Goal: Task Accomplishment & Management: Use online tool/utility

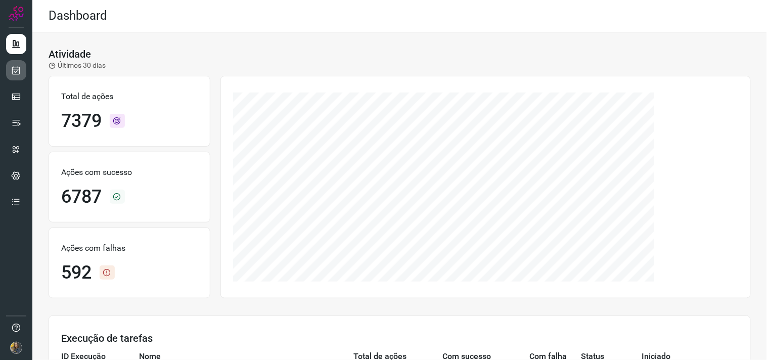
click at [17, 71] on icon at bounding box center [16, 70] width 11 height 10
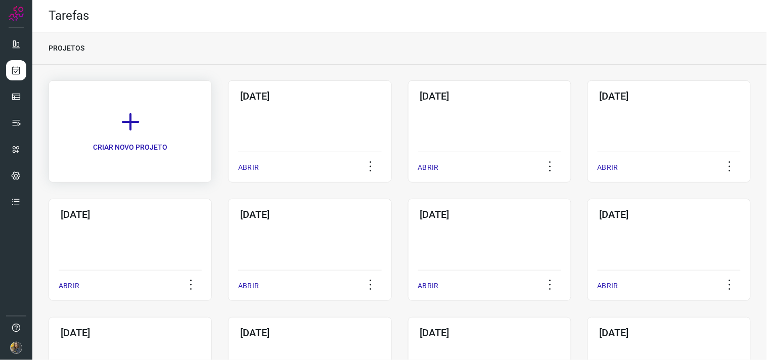
click at [132, 123] on icon at bounding box center [130, 122] width 22 height 22
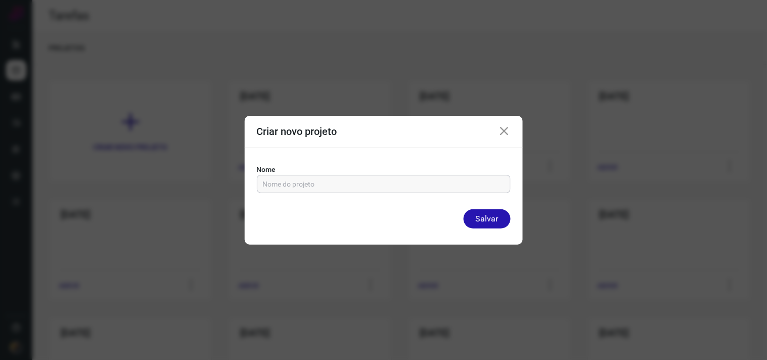
click at [280, 185] on input "text" at bounding box center [384, 183] width 242 height 17
type input "26/09/25"
click at [464, 209] on button "Salvar" at bounding box center [487, 218] width 47 height 19
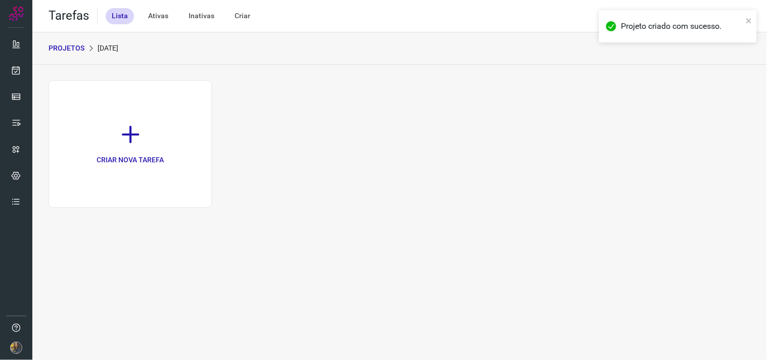
click at [165, 146] on link "CRIAR NOVA TAREFA" at bounding box center [130, 143] width 163 height 127
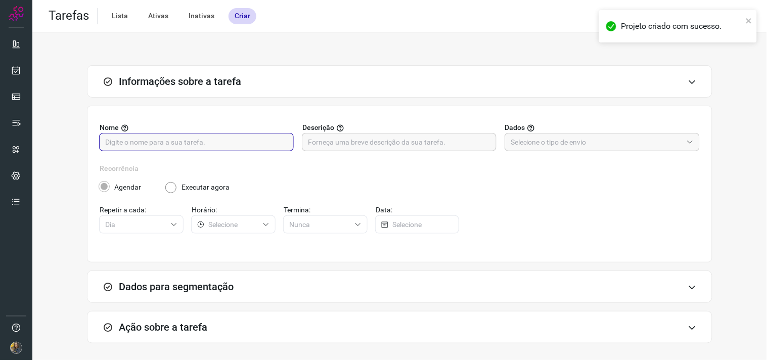
click at [270, 142] on input "text" at bounding box center [196, 141] width 182 height 17
type input "f"
type input "FUTURO - 8787"
click at [403, 145] on input "text" at bounding box center [399, 141] width 182 height 17
drag, startPoint x: 335, startPoint y: 144, endPoint x: 324, endPoint y: 144, distance: 11.6
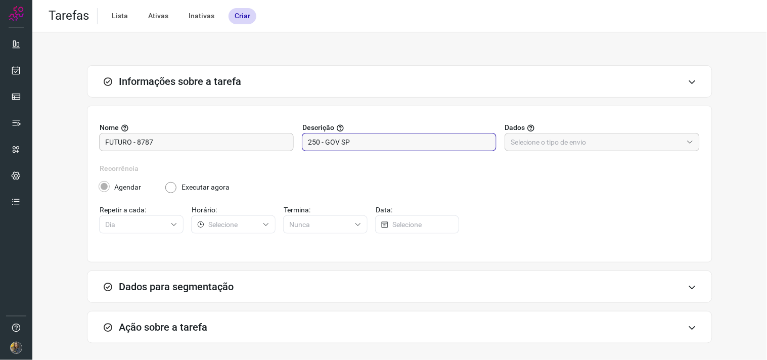
click at [324, 144] on input "250 - GOV SP" at bounding box center [399, 141] width 182 height 17
type input "250 - SP"
click at [550, 143] on input "text" at bounding box center [597, 141] width 172 height 17
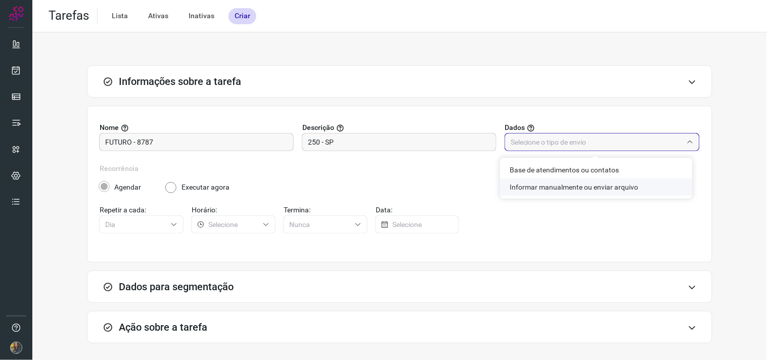
click at [557, 188] on li "Informar manualmente ou enviar arquivo" at bounding box center [596, 186] width 193 height 17
type input "Informar manualmente ou enviar arquivo"
radio input "false"
radio input "true"
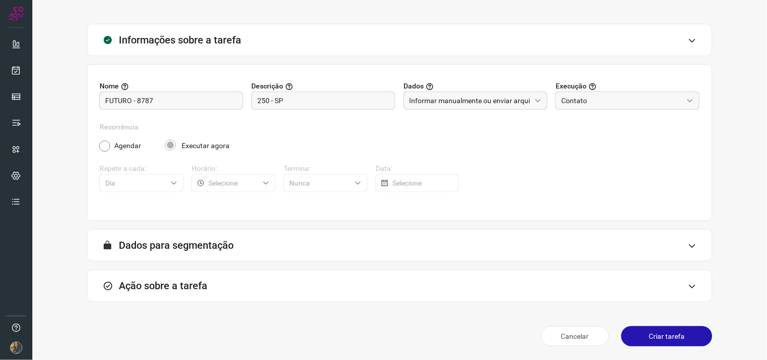
click at [344, 274] on div "Ação sobre a tarefa" at bounding box center [399, 285] width 625 height 32
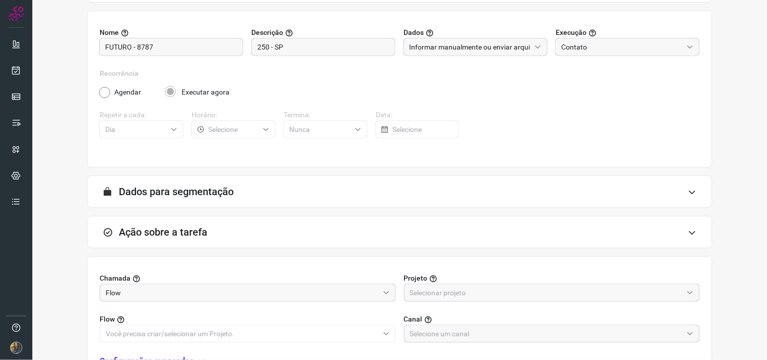
scroll to position [201, 0]
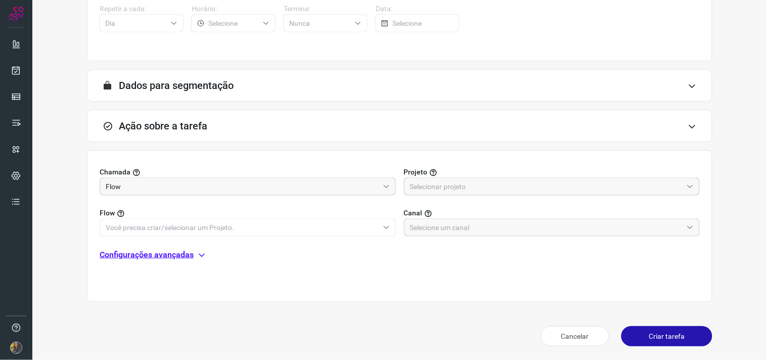
click at [496, 194] on input "text" at bounding box center [546, 186] width 273 height 17
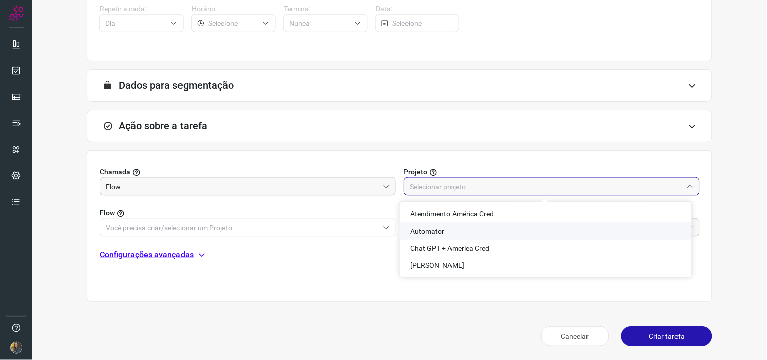
click at [446, 233] on li "Automator" at bounding box center [546, 230] width 292 height 17
type input "Automator"
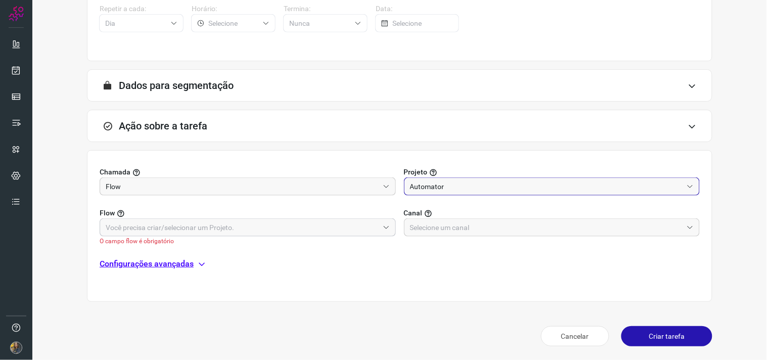
click at [294, 233] on input "text" at bounding box center [242, 227] width 273 height 17
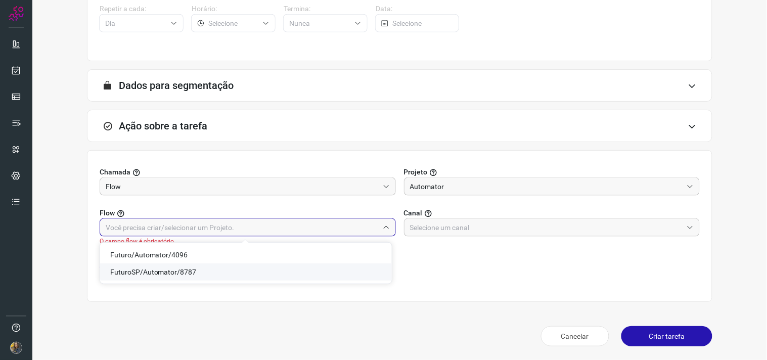
click at [171, 274] on span "FuturoSP/Automator/8787" at bounding box center [153, 272] width 86 height 8
type input "FuturoSP/Automator/8787"
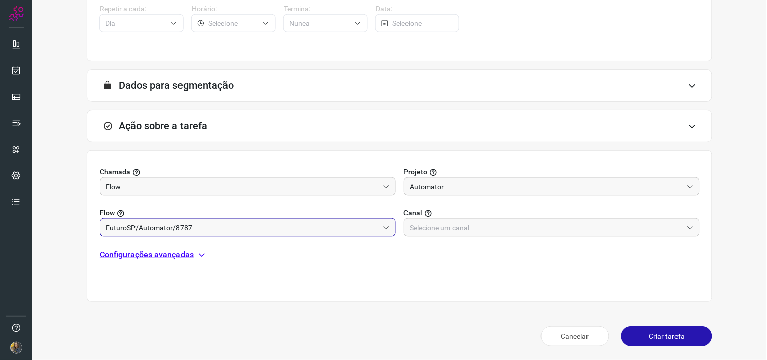
click at [467, 238] on div "Chamada Flow Projeto Automator Flow FuturoSP/Automator/8787 Canal Configurações…" at bounding box center [399, 226] width 625 height 152
click at [466, 231] on input "text" at bounding box center [546, 227] width 273 height 17
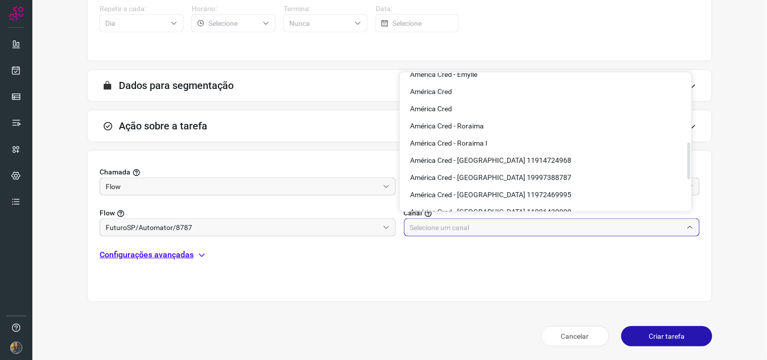
scroll to position [254, 0]
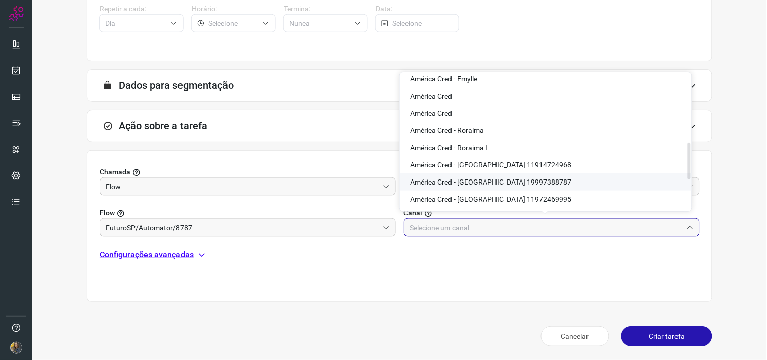
click at [532, 183] on span "América Cred - São Paulo 19997388787" at bounding box center [490, 182] width 161 height 8
type input "América Cred - São Paulo 19997388787"
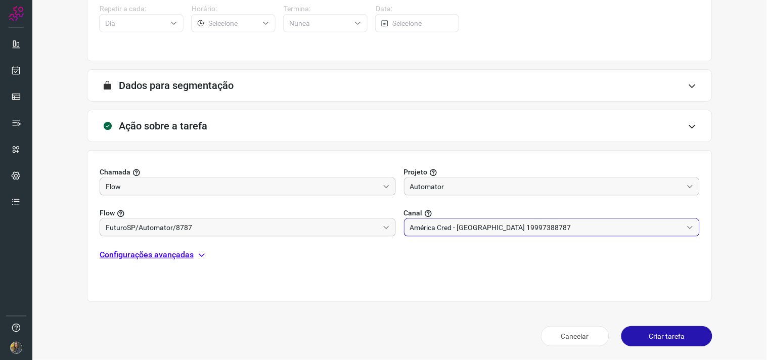
click at [175, 255] on p "Configurações avançadas" at bounding box center [147, 255] width 94 height 12
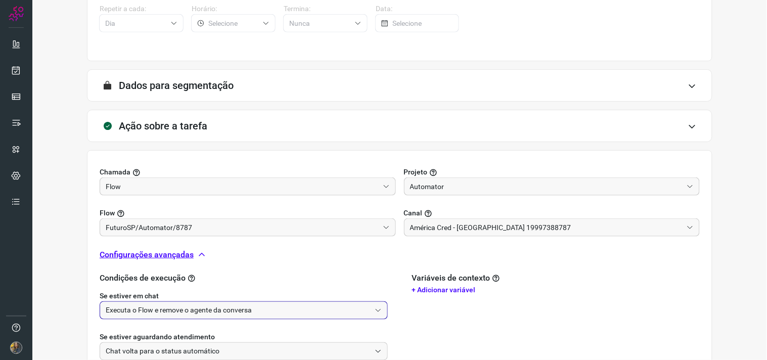
click at [167, 309] on input "Executa o Flow e remove o agente da conversa" at bounding box center [238, 310] width 265 height 17
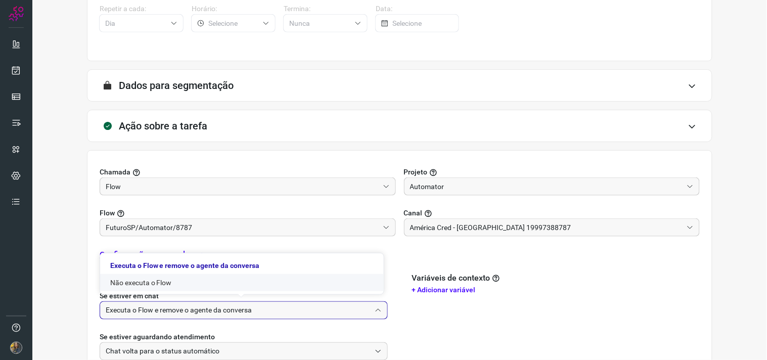
click at [156, 285] on li "Não executa o Flow" at bounding box center [242, 282] width 284 height 17
type input "Não executa o Flow"
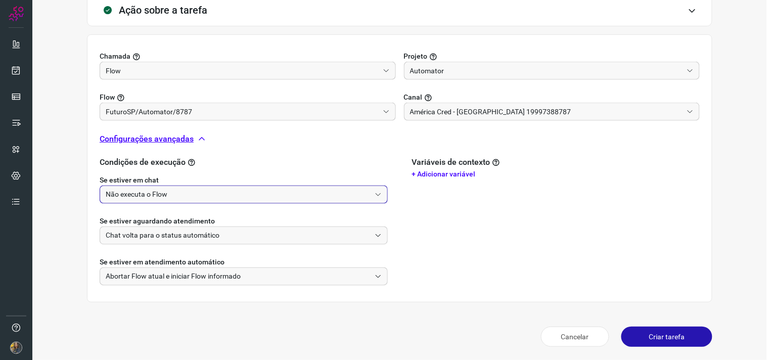
scroll to position [317, 0]
click at [669, 341] on button "Criar tarefa" at bounding box center [666, 336] width 91 height 20
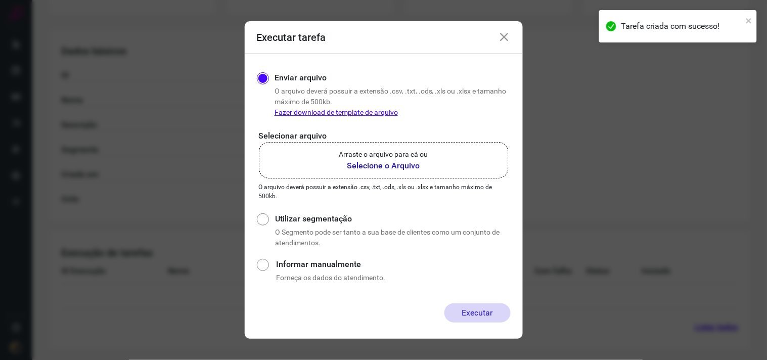
scroll to position [162, 0]
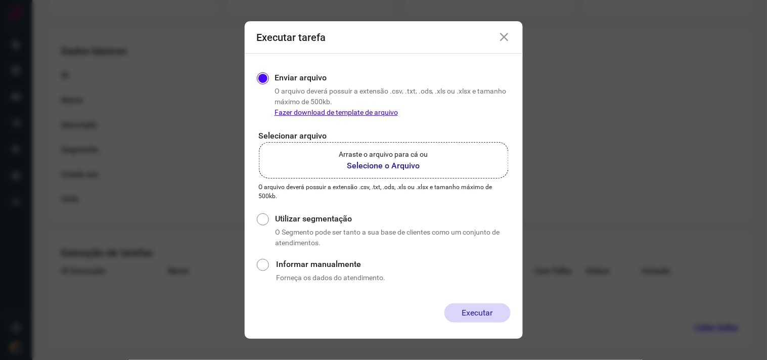
click at [415, 177] on label "Arraste o arquivo para cá ou Selecione o Arquivo" at bounding box center [384, 160] width 250 height 36
click at [0, 0] on input "Arraste o arquivo para cá ou Selecione o Arquivo" at bounding box center [0, 0] width 0 height 0
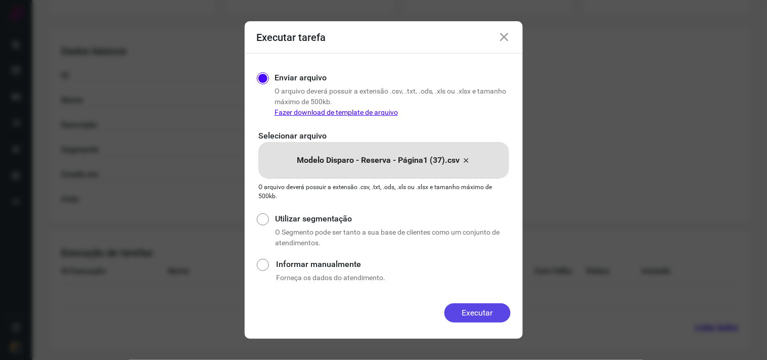
click at [485, 319] on button "Executar" at bounding box center [477, 312] width 66 height 19
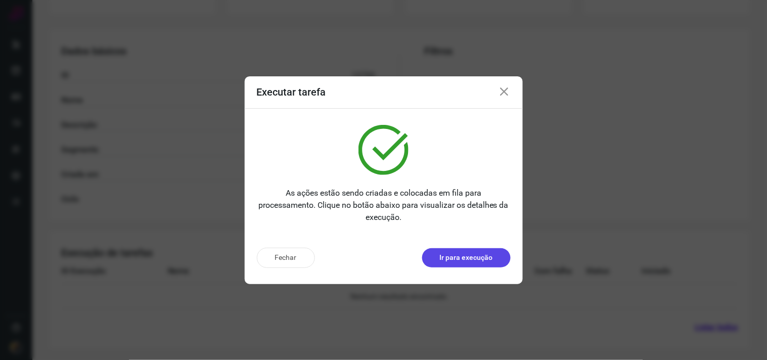
click at [452, 256] on p "Ir para execução" at bounding box center [466, 257] width 53 height 11
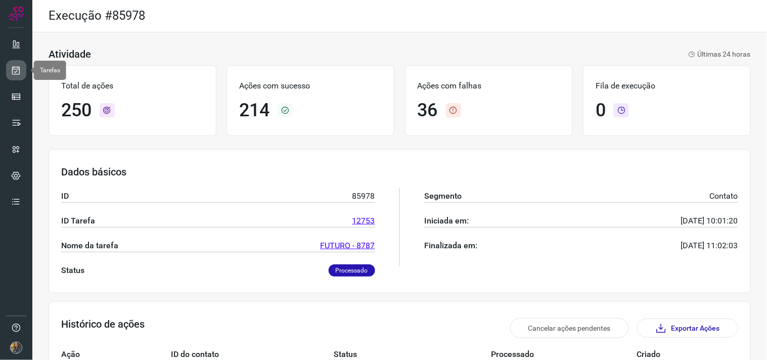
click at [8, 63] on link at bounding box center [16, 70] width 20 height 20
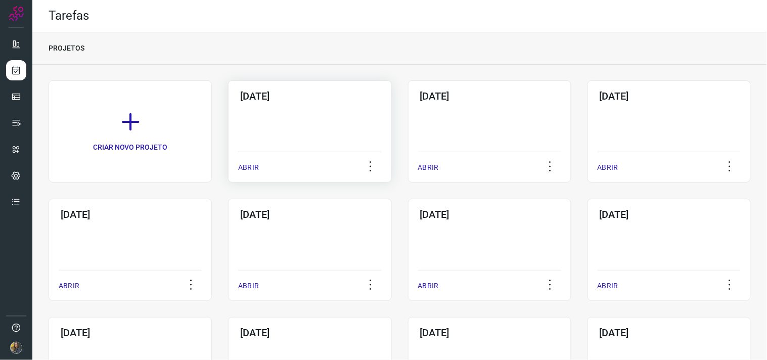
click at [301, 110] on div "26/09/25 ABRIR" at bounding box center [309, 131] width 163 height 102
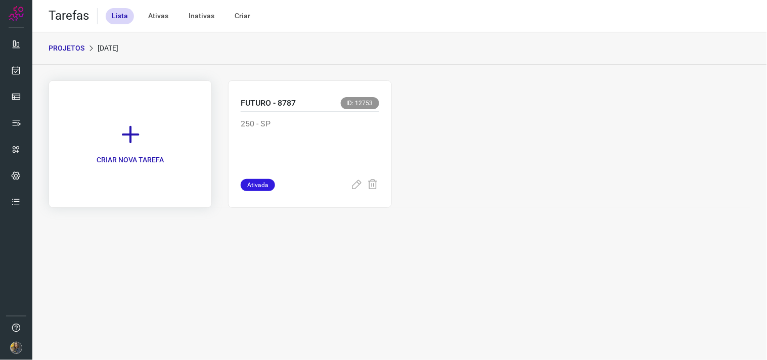
click at [165, 128] on link "CRIAR NOVA TAREFA" at bounding box center [130, 143] width 163 height 127
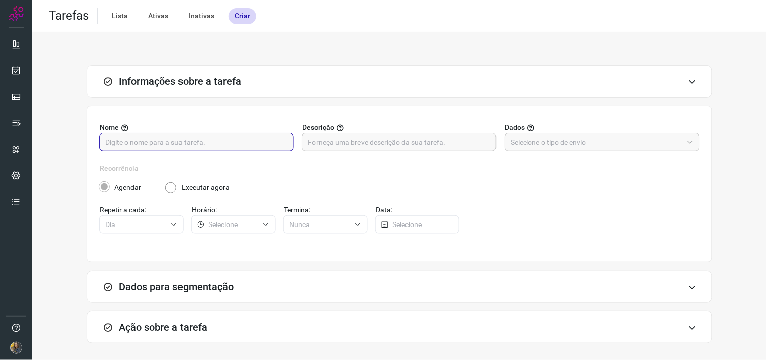
click at [216, 144] on input "text" at bounding box center [196, 141] width 182 height 17
click at [427, 144] on input "text" at bounding box center [399, 141] width 182 height 17
click at [223, 149] on input "SIAPE -" at bounding box center [196, 141] width 182 height 17
type input "SIAPE - 9995"
click at [434, 143] on input "text" at bounding box center [399, 141] width 182 height 17
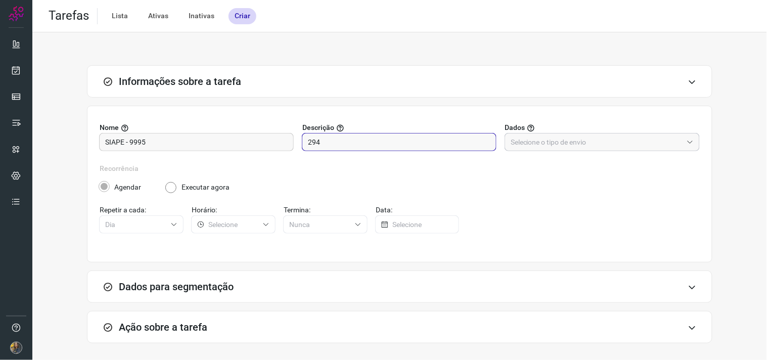
type input "294"
click at [559, 135] on input "text" at bounding box center [597, 141] width 172 height 17
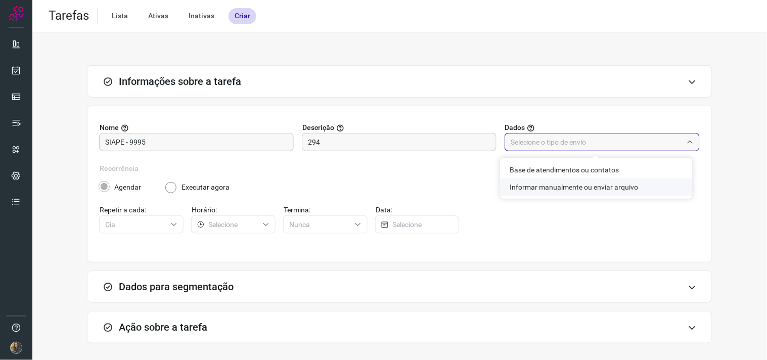
click at [560, 185] on li "Informar manualmente ou enviar arquivo" at bounding box center [596, 186] width 193 height 17
type input "Informar manualmente ou enviar arquivo"
radio input "false"
radio input "true"
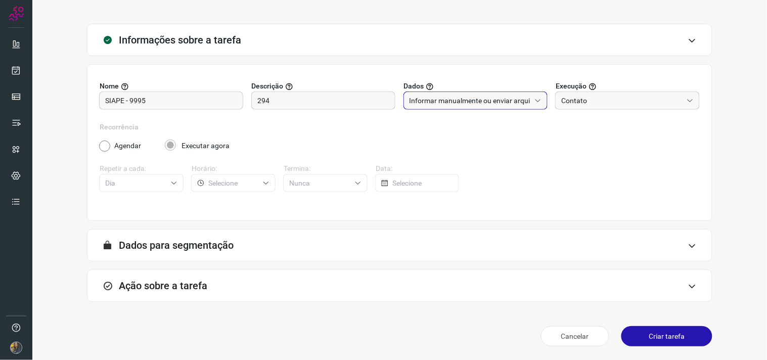
click at [295, 276] on div "Ação sobre a tarefa" at bounding box center [399, 285] width 625 height 32
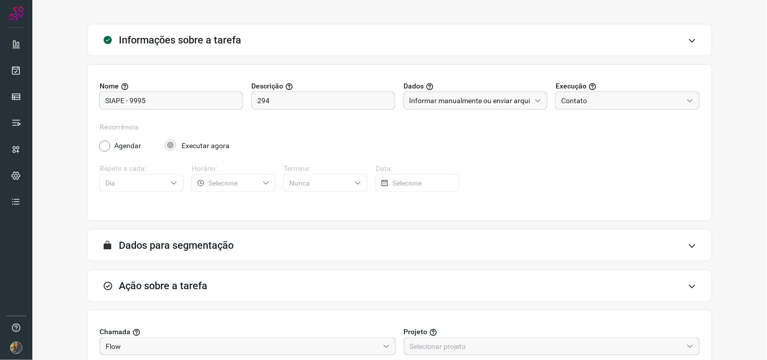
scroll to position [201, 0]
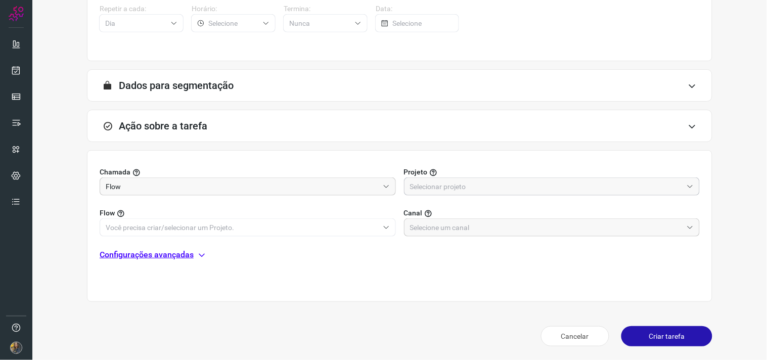
click at [427, 177] on div at bounding box center [552, 186] width 296 height 18
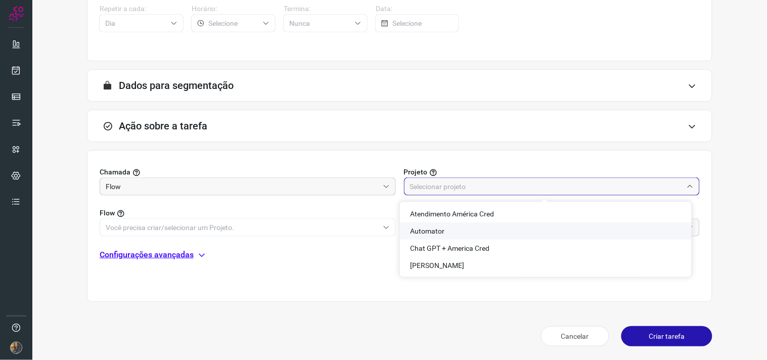
click at [415, 233] on span "Automator" at bounding box center [427, 231] width 34 height 8
type input "Automator"
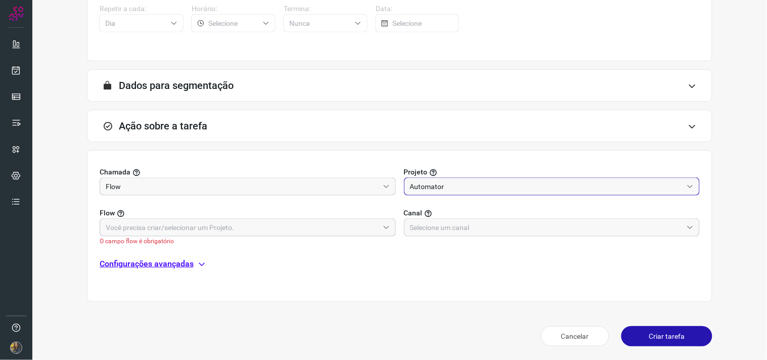
click at [351, 230] on input "text" at bounding box center [242, 227] width 273 height 17
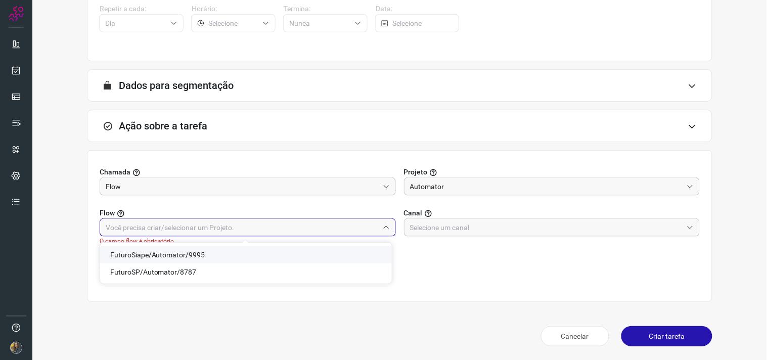
click at [203, 252] on span "FuturoSiape/Automator/9995" at bounding box center [157, 255] width 95 height 8
type input "FuturoSiape/Automator/9995"
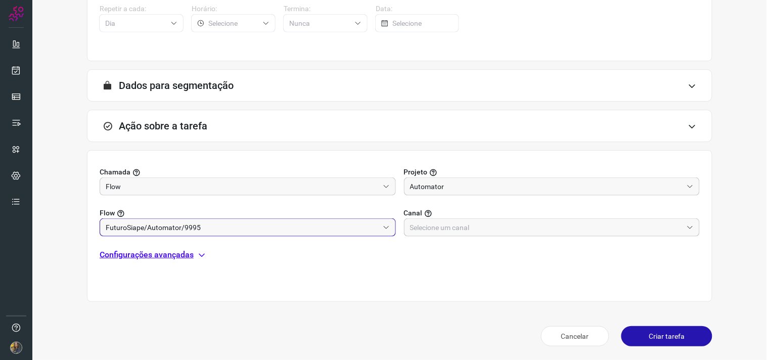
click at [511, 220] on input "text" at bounding box center [546, 227] width 273 height 17
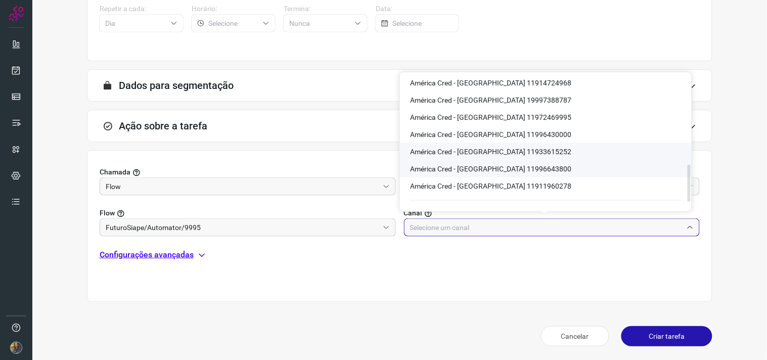
scroll to position [337, 0]
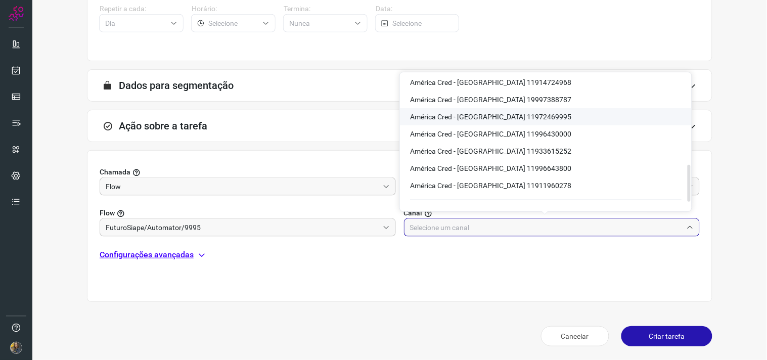
click at [544, 113] on li "América Cred - São Paulo 11972469995" at bounding box center [546, 116] width 292 height 17
type input "América Cred - São Paulo 11972469995"
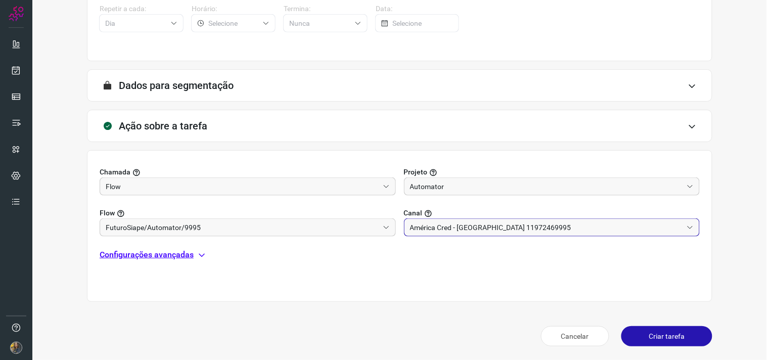
click at [174, 255] on p "Configurações avançadas" at bounding box center [147, 255] width 94 height 12
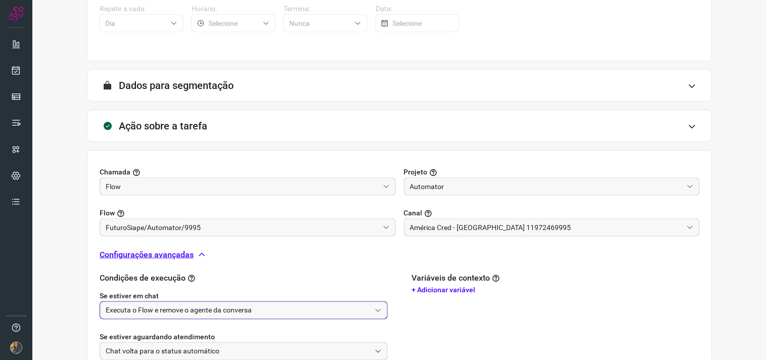
click at [192, 308] on input "Executa o Flow e remove o agente da conversa" at bounding box center [238, 310] width 265 height 17
click at [175, 299] on label "Se estiver em chat" at bounding box center [244, 296] width 288 height 11
click at [174, 309] on input "Executa o Flow e remove o agente da conversa" at bounding box center [238, 310] width 265 height 17
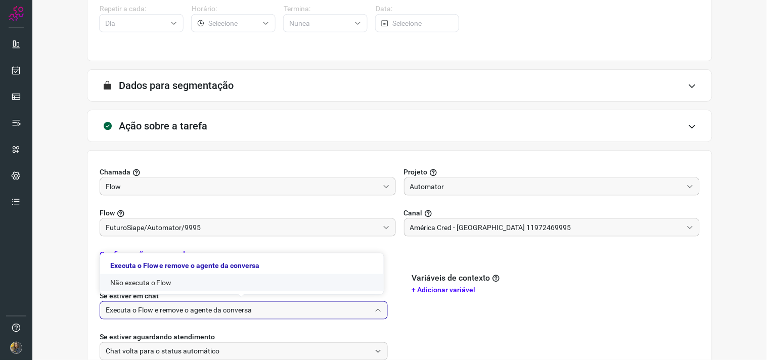
click at [158, 285] on li "Não executa o Flow" at bounding box center [242, 282] width 284 height 17
type input "Não executa o Flow"
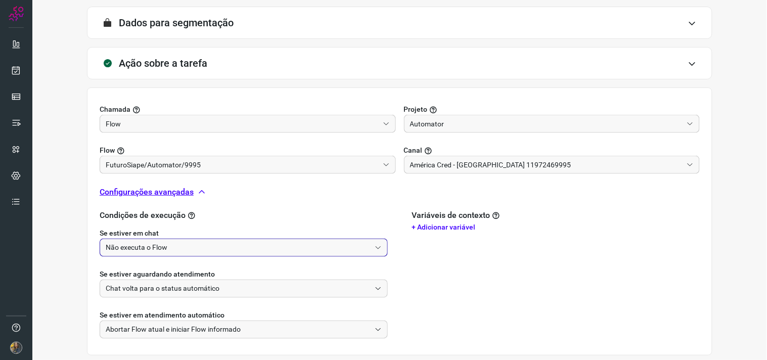
scroll to position [317, 0]
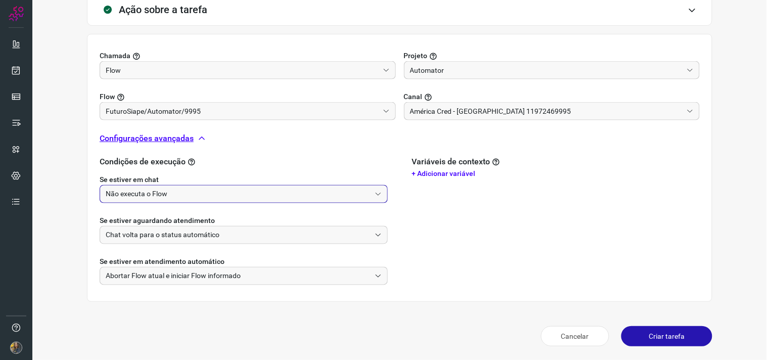
click at [633, 336] on button "Criar tarefa" at bounding box center [666, 336] width 91 height 20
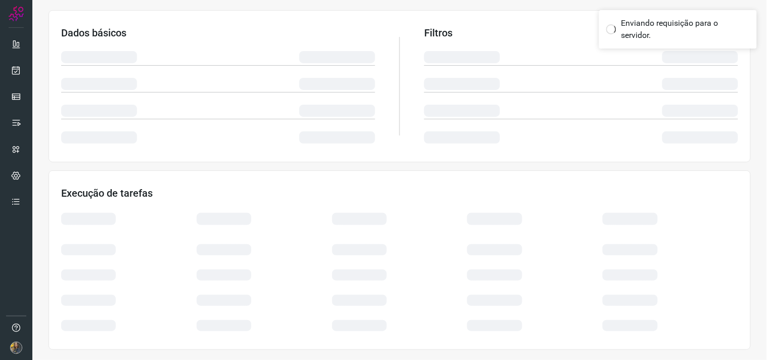
scroll to position [162, 0]
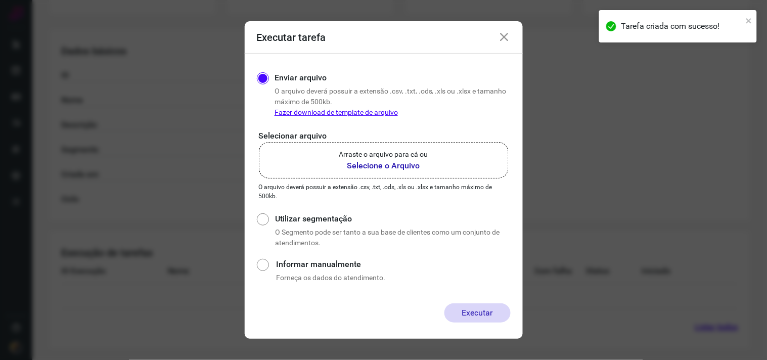
click at [451, 155] on label "Arraste o arquivo para cá ou Selecione o Arquivo" at bounding box center [384, 160] width 250 height 36
click at [0, 0] on input "Arraste o arquivo para cá ou Selecione o Arquivo" at bounding box center [0, 0] width 0 height 0
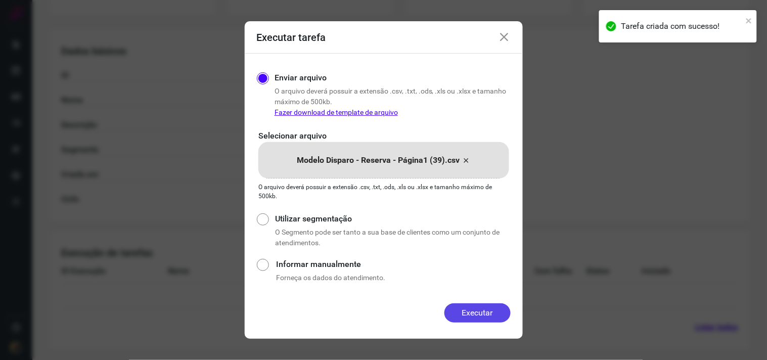
click at [480, 305] on button "Executar" at bounding box center [477, 312] width 66 height 19
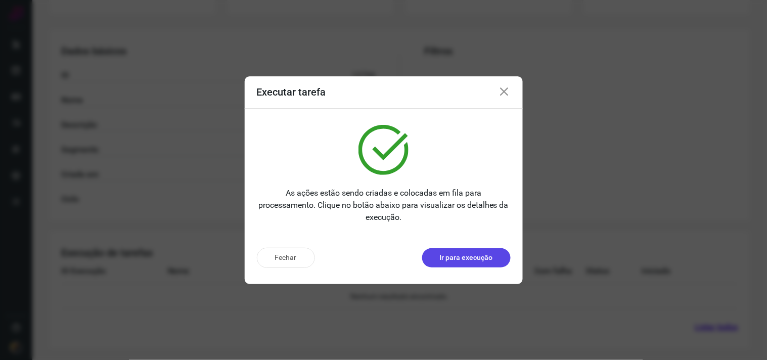
click at [461, 254] on p "Ir para execução" at bounding box center [466, 257] width 53 height 11
